Goal: Check status: Check status

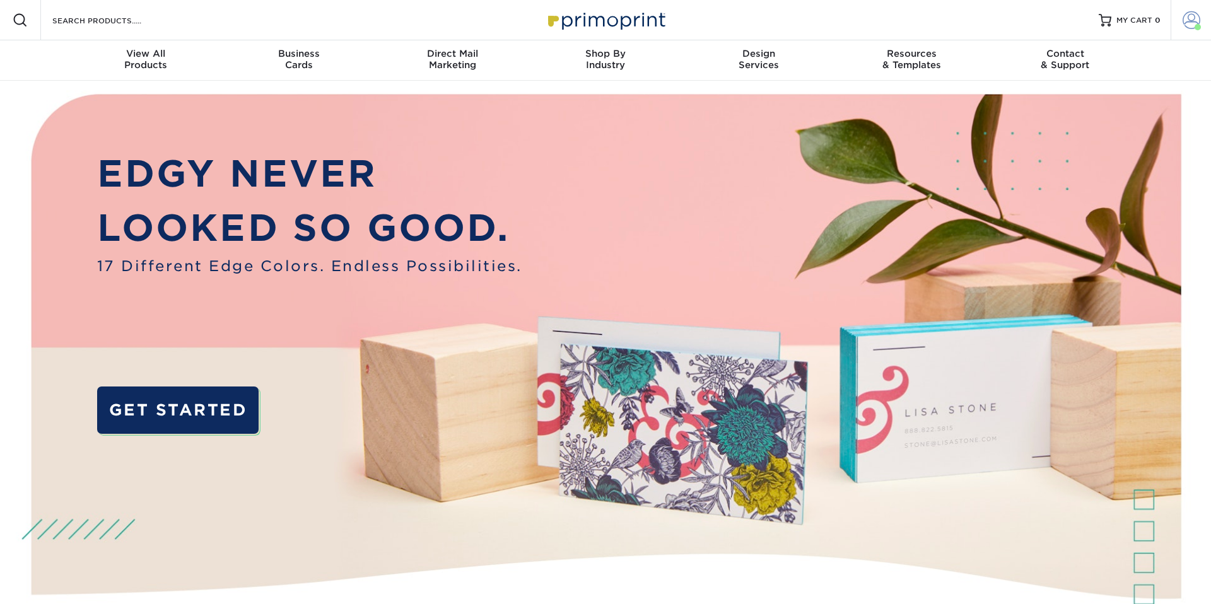
click at [1191, 17] on span at bounding box center [1192, 20] width 18 height 18
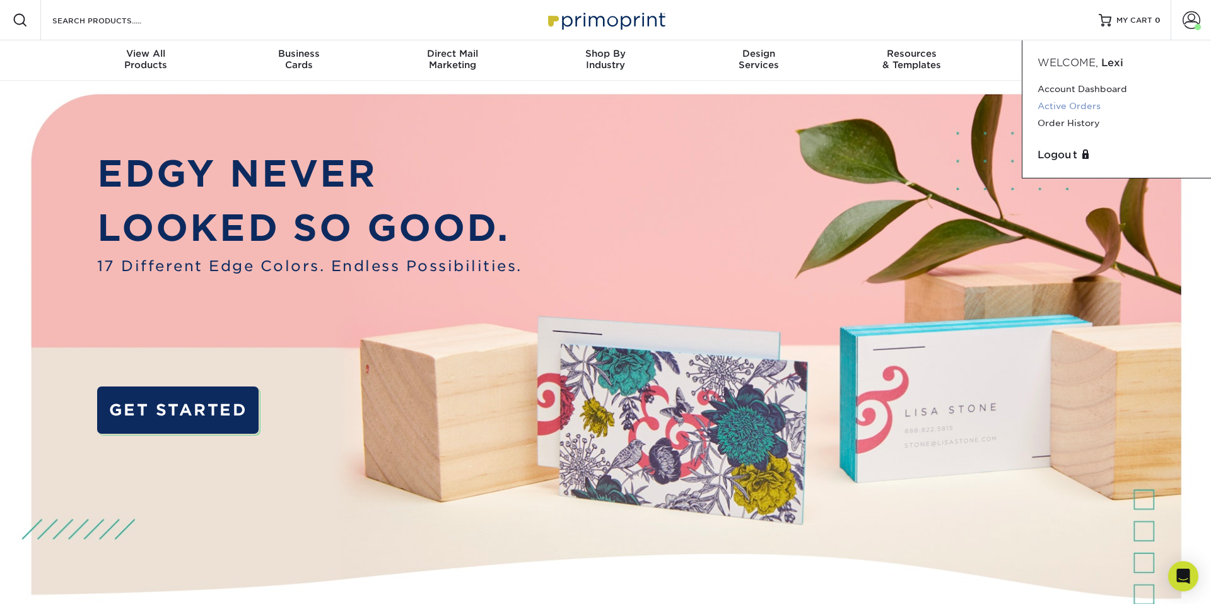
click at [1060, 107] on link "Active Orders" at bounding box center [1117, 106] width 158 height 17
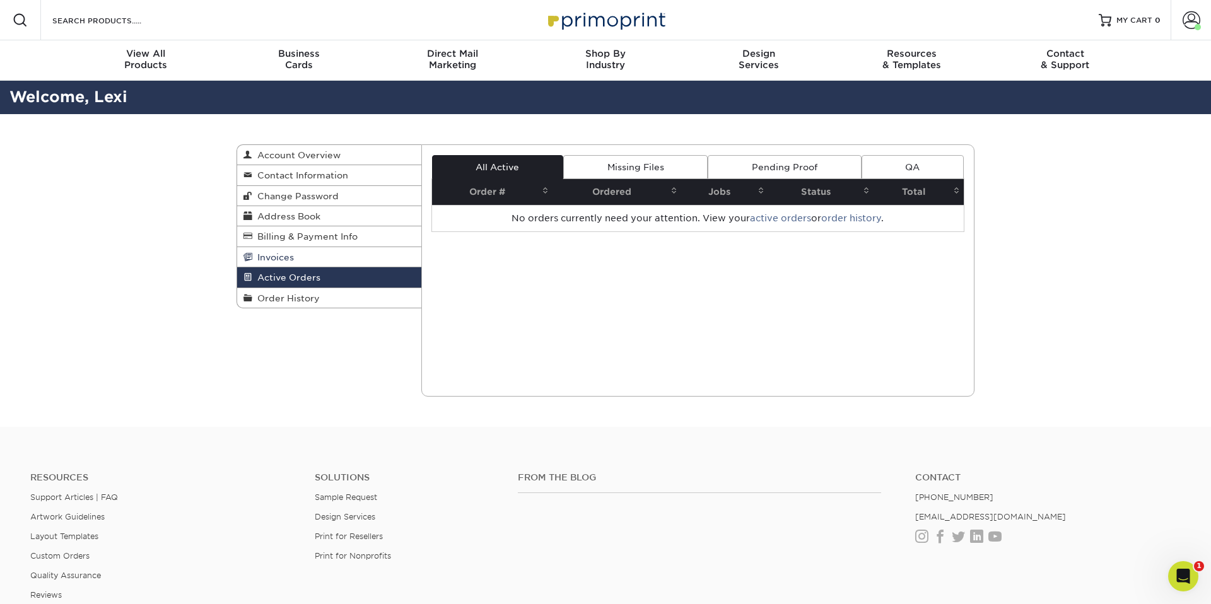
scroll to position [1, 0]
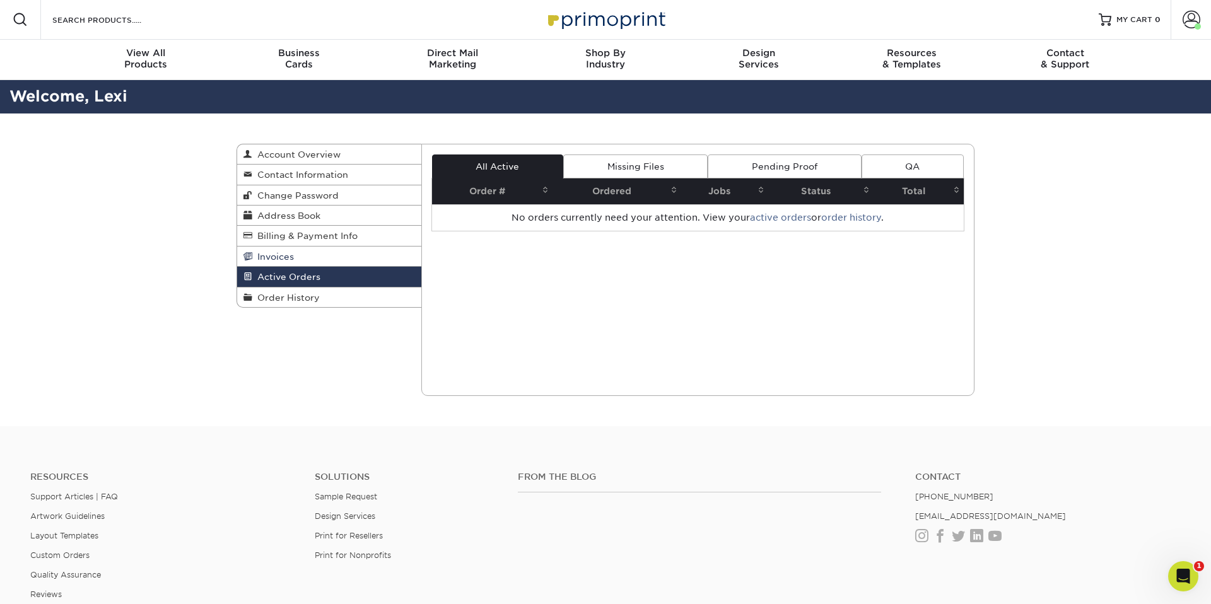
click at [280, 258] on span "Invoices" at bounding box center [273, 257] width 42 height 10
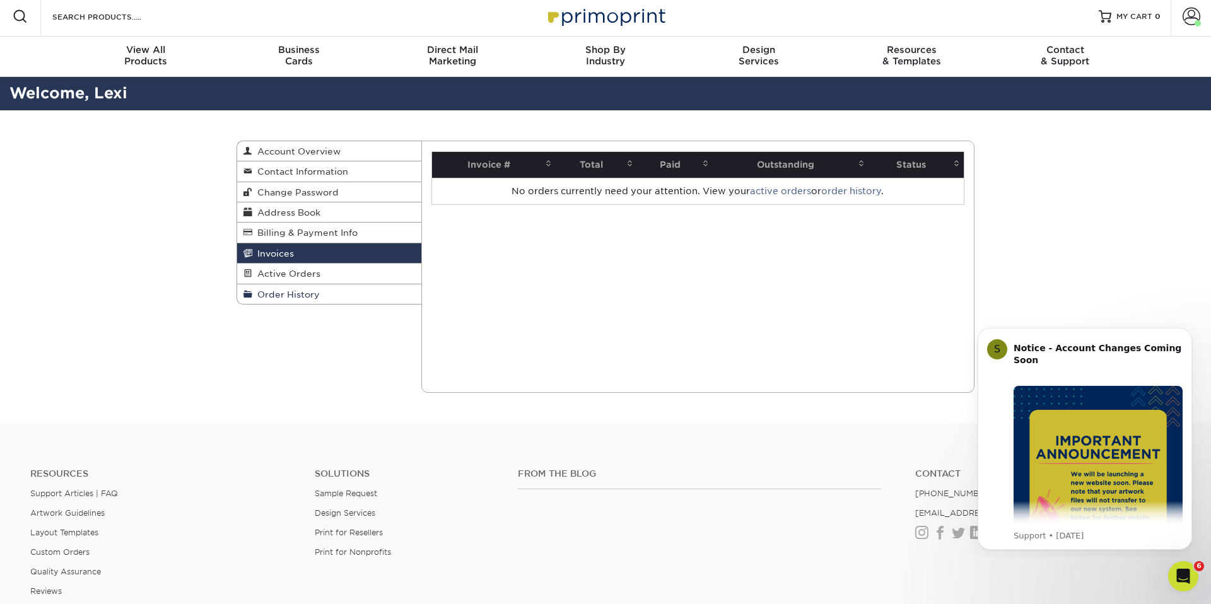
scroll to position [2, 0]
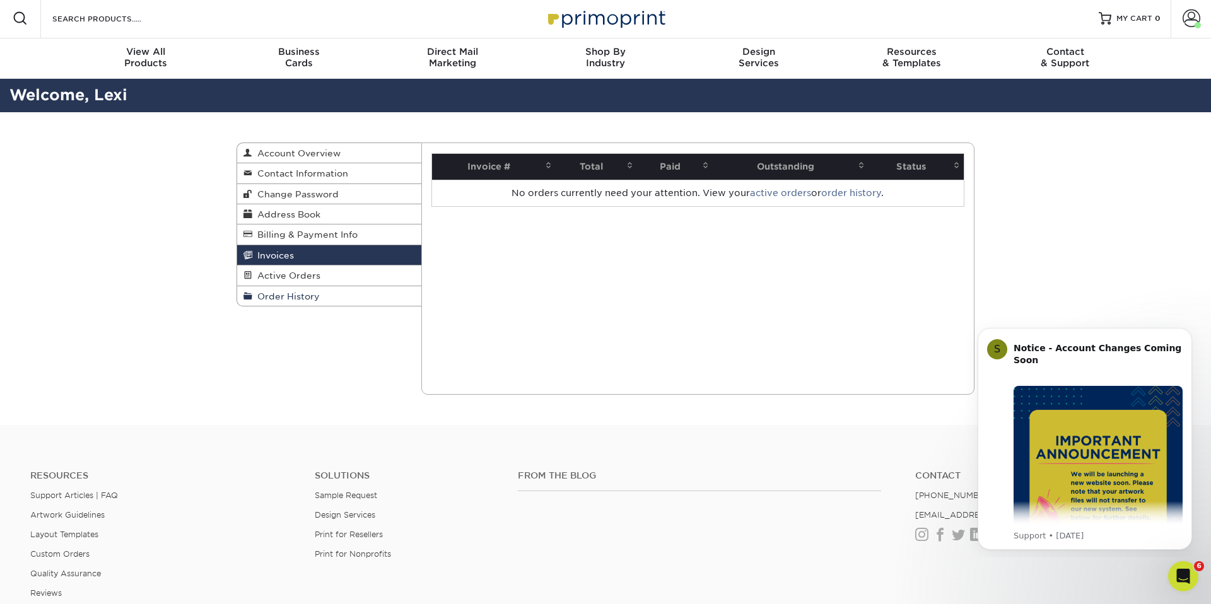
click at [282, 294] on span "Order History" at bounding box center [285, 296] width 67 height 10
